Goal: Information Seeking & Learning: Find specific fact

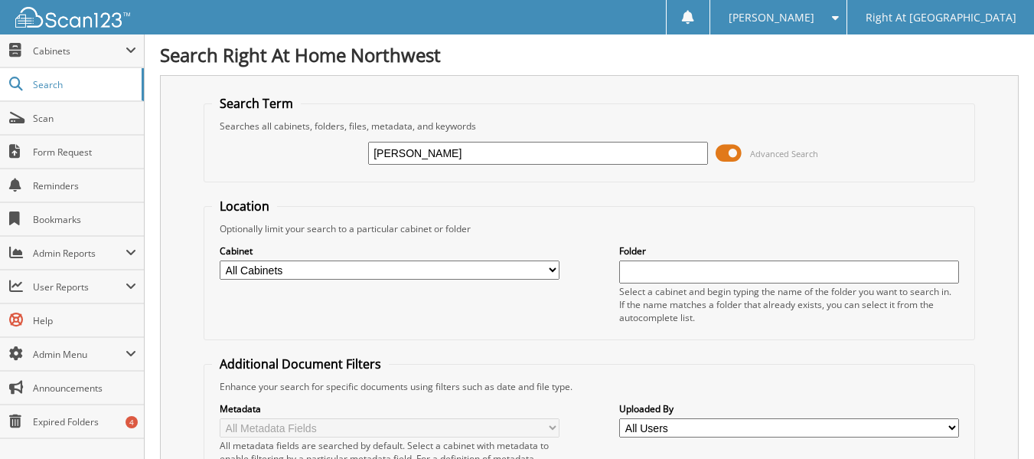
type input "[PERSON_NAME]"
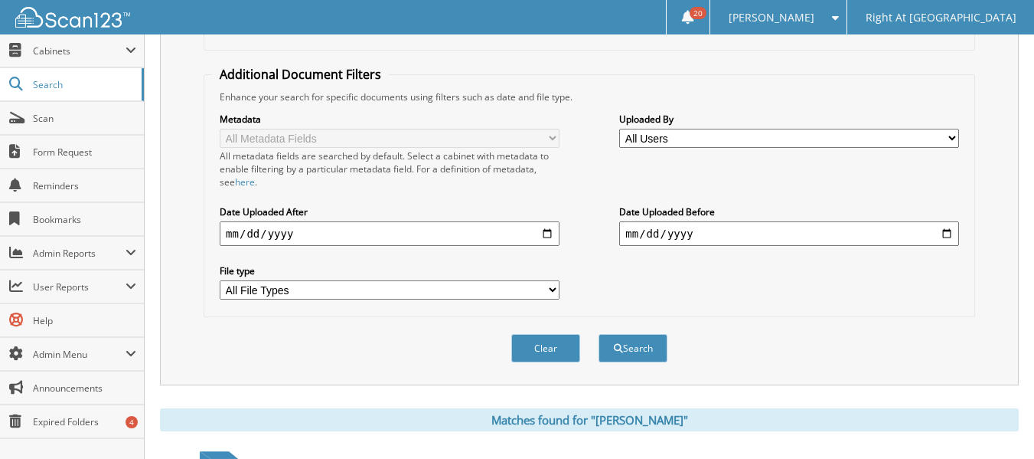
scroll to position [423, 0]
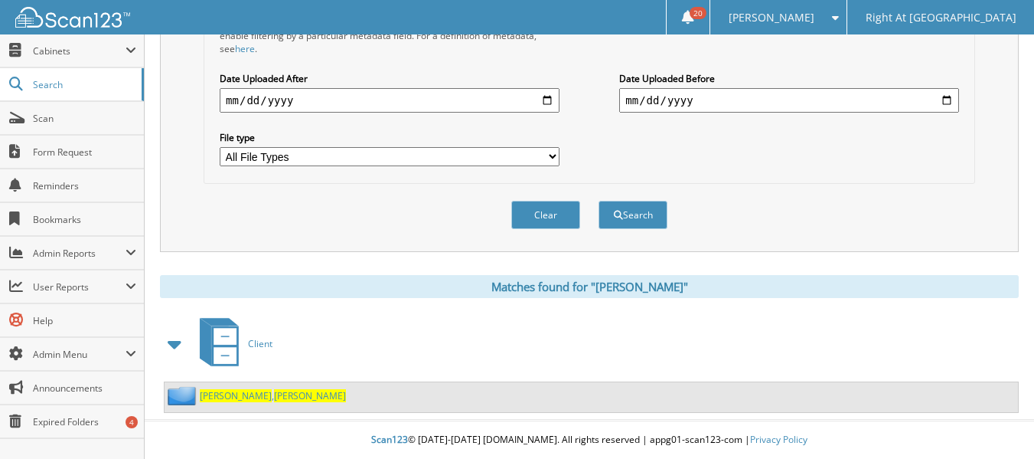
click at [219, 391] on span "Kline" at bounding box center [236, 395] width 72 height 13
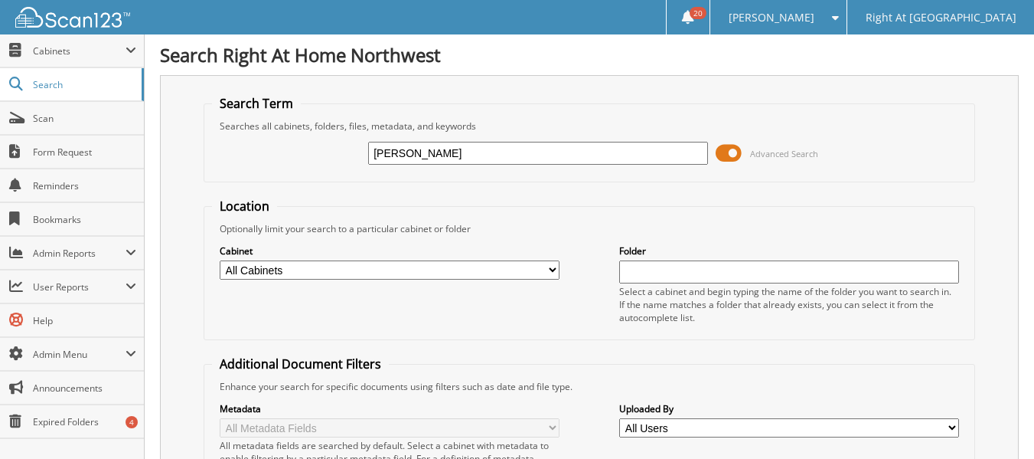
type input "[PERSON_NAME]"
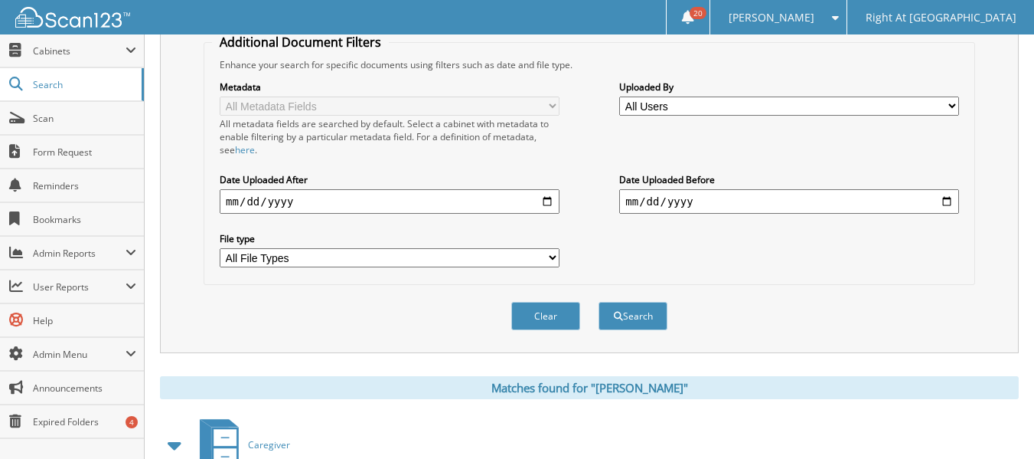
scroll to position [486, 0]
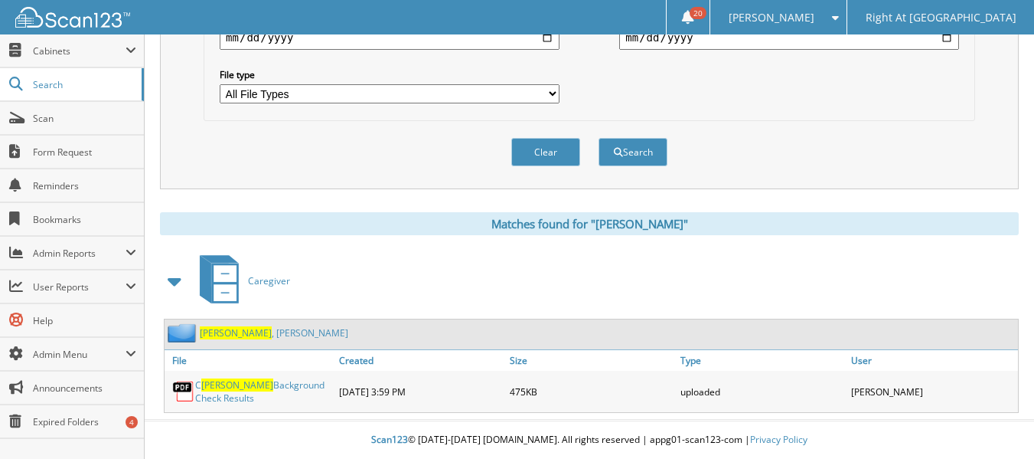
click at [243, 334] on link "[PERSON_NAME]" at bounding box center [274, 332] width 149 height 13
